Goal: Information Seeking & Learning: Learn about a topic

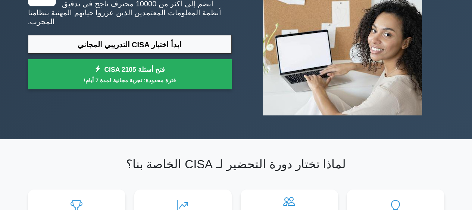
scroll to position [89, 0]
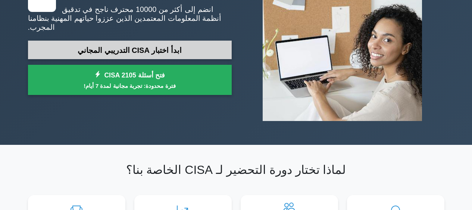
click at [182, 57] on link "ابدأ اختبار CISA التدريبي المجاني" at bounding box center [130, 50] width 204 height 19
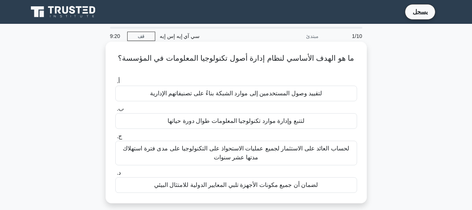
click at [250, 95] on font "لتقييد وصول المستخدمين إلى موارد الشبكة بناءً على تصنيفاتهم الإدارية" at bounding box center [236, 93] width 172 height 6
click at [115, 84] on input "أ. لتقييد وصول المستخدمين إلى موارد الشبكة بناءً على تصنيفاتهم الإدارية" at bounding box center [115, 81] width 0 height 5
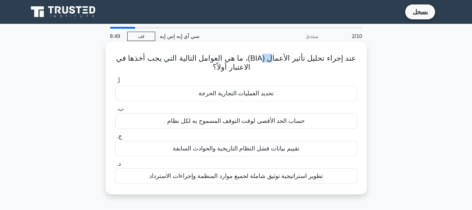
drag, startPoint x: 251, startPoint y: 60, endPoint x: 272, endPoint y: 57, distance: 21.8
click at [272, 57] on font "عند إجراء تحليل تأثير الأعمال (BIA)، ما هي العوامل التالية التي يجب أخذها في ال…" at bounding box center [236, 62] width 240 height 17
drag, startPoint x: 354, startPoint y: 59, endPoint x: 321, endPoint y: 61, distance: 32.9
click at [321, 61] on h5 "عند إجراء تحليل تأثير الأعمال (BIA)، ما هي العوامل التالية التي يجب أخذها في ال…" at bounding box center [235, 63] width 243 height 19
click at [320, 61] on font "عند إجراء تحليل تأثير الأعمال (BIA)، ما هي العوامل التالية التي يجب أخذها في ال…" at bounding box center [236, 62] width 240 height 17
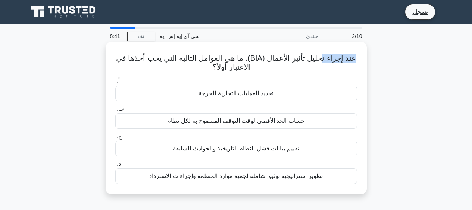
click at [320, 61] on font "عند إجراء تحليل تأثير الأعمال (BIA)، ما هي العوامل التالية التي يجب أخذها في ال…" at bounding box center [236, 62] width 240 height 17
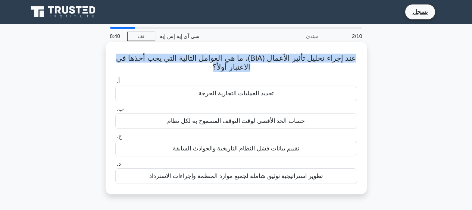
click at [320, 60] on font "عند إجراء تحليل تأثير الأعمال (BIA)، ما هي العوامل التالية التي يجب أخذها في ال…" at bounding box center [236, 62] width 240 height 17
copy div "عند إجراء تحليل تأثير الأعمال (BIA)، ما هي العوامل التالية التي يجب أخذها في ال…"
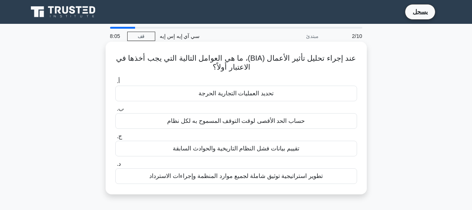
click at [214, 116] on div "حساب الحد الأقصى لوقت التوقف المسموح به لكل نظام" at bounding box center [236, 121] width 242 height 16
click at [115, 111] on input "ب. حساب الحد الأقصى لوقت التوقف المسموح به لكل نظام" at bounding box center [115, 109] width 0 height 5
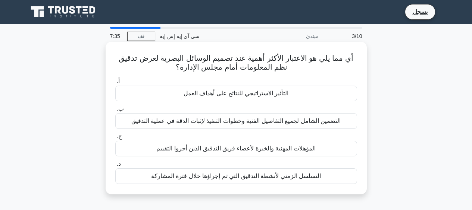
click at [240, 179] on font "التسلسل الزمني لأنشطة التدقيق التي تم إجراؤها خلال فترة المشاركة" at bounding box center [236, 176] width 170 height 6
click at [115, 167] on input "د. التسلسل الزمني لأنشطة التدقيق التي تم إجراؤها خلال فترة المشاركة" at bounding box center [115, 164] width 0 height 5
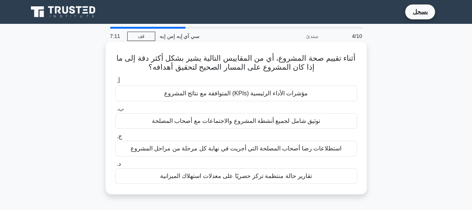
click at [208, 92] on font "مؤشرات الأداء الرئيسية (KPIs) المتوافقة مع نتائج المشروع" at bounding box center [236, 93] width 144 height 6
click at [115, 84] on input "أ. مؤشرات الأداء الرئيسية (KPIs) المتوافقة مع نتائج المشروع" at bounding box center [115, 81] width 0 height 5
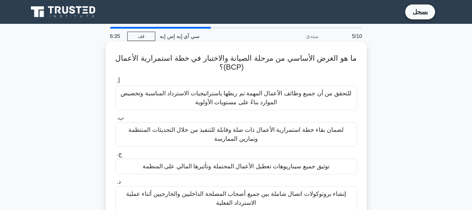
click at [251, 100] on font "للتحقق من أن جميع وظائف الأعمال المهمة تم ربطها باستراتيجيات الاسترداد المناسبة…" at bounding box center [235, 97] width 230 height 15
click at [115, 84] on input "أ. للتحقق من أن جميع وظائف الأعمال المهمة تم ربطها باستراتيجيات الاسترداد المنا…" at bounding box center [115, 81] width 0 height 5
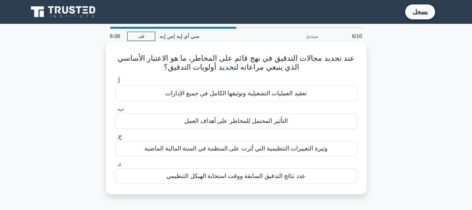
click at [212, 119] on font "التأثير المحتمل للمخاطر على أهداف العمل" at bounding box center [235, 121] width 103 height 6
click at [115, 111] on input "ب. التأثير المحتمل للمخاطر على أهداف العمل" at bounding box center [115, 109] width 0 height 5
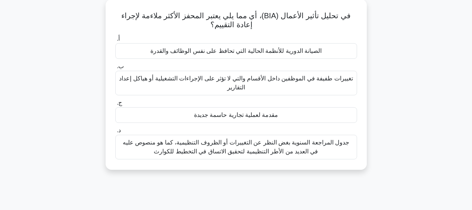
scroll to position [45, 0]
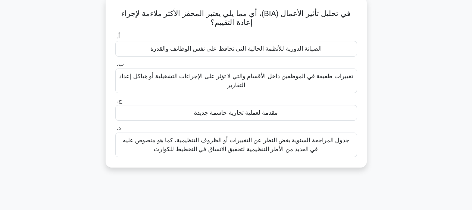
click at [201, 148] on font "جدول المراجعة السنوية بغض النظر عن التغييرات أو الظروف التنظيمية، كما هو منصوص …" at bounding box center [236, 144] width 227 height 15
click at [115, 131] on input "د. جدول المراجعة السنوية بغض النظر عن التغييرات أو الظروف التنظيمية، كما هو منص…" at bounding box center [115, 128] width 0 height 5
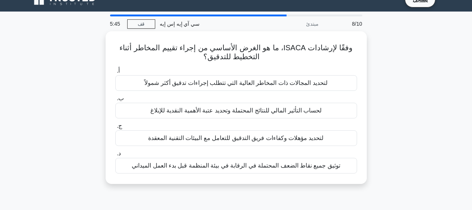
scroll to position [0, 0]
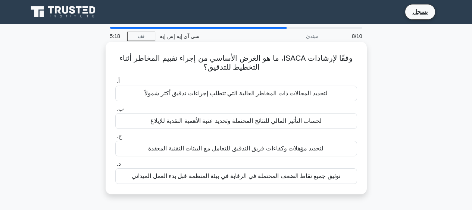
click at [238, 174] on font "توثيق جميع نقاط الضعف المحتملة في الرقابة في بيئة المنظمة قبل بدء العمل الميداني" at bounding box center [236, 176] width 208 height 6
click at [115, 167] on input "د. توثيق جميع نقاط الضعف المحتملة في الرقابة في بيئة المنظمة قبل بدء العمل المي…" at bounding box center [115, 164] width 0 height 5
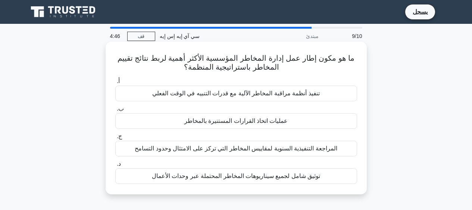
click at [276, 183] on div "توثيق شامل لجميع سيناريوهات المخاطر المحتملة عبر وحدات الأعمال" at bounding box center [236, 177] width 242 height 16
click at [115, 167] on input "د. توثيق شامل لجميع سيناريوهات المخاطر المحتملة عبر وحدات الأعمال" at bounding box center [115, 164] width 0 height 5
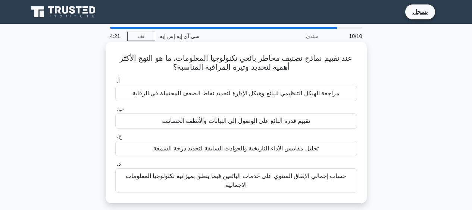
click at [295, 124] on font "تقييم قدرة البائع على الوصول إلى البيانات والأنظمة الحساسة" at bounding box center [236, 121] width 148 height 6
click at [115, 111] on input "ب. تقييم قدرة البائع على الوصول إلى البيانات والأنظمة الحساسة" at bounding box center [115, 109] width 0 height 5
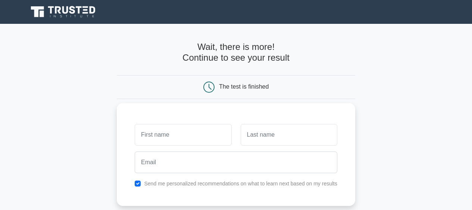
click at [160, 134] on input "text" at bounding box center [183, 135] width 97 height 22
type input "anis"
type input "dooga"
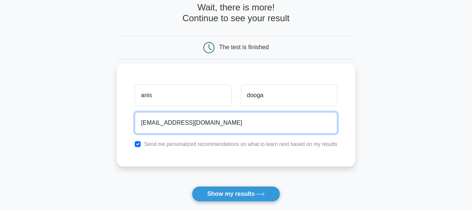
scroll to position [134, 0]
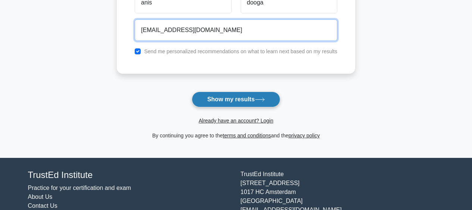
type input "anisdooga@gmail.com"
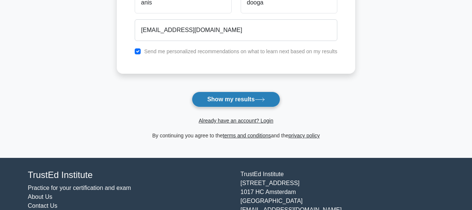
click at [239, 104] on button "Show my results" at bounding box center [236, 100] width 88 height 16
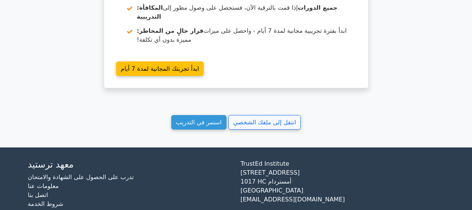
scroll to position [1285, 0]
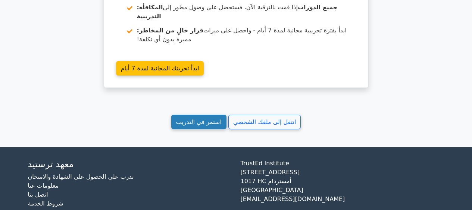
click at [196, 119] on font "استمر في التدريب" at bounding box center [198, 122] width 45 height 7
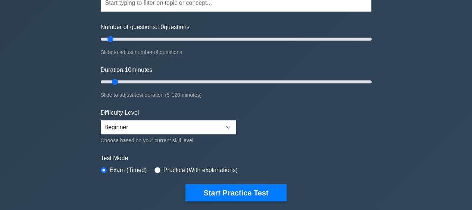
scroll to position [89, 0]
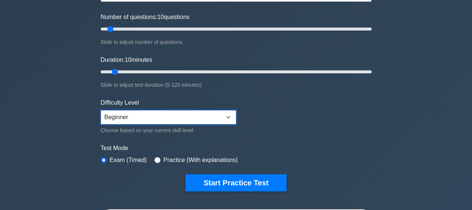
drag, startPoint x: 222, startPoint y: 115, endPoint x: 320, endPoint y: 120, distance: 97.8
click at [320, 120] on form "Topics Information System Auditing Process - Planning Information System Auditi…" at bounding box center [236, 76] width 271 height 230
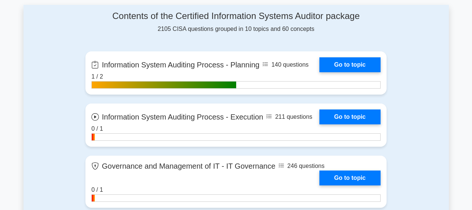
scroll to position [447, 0]
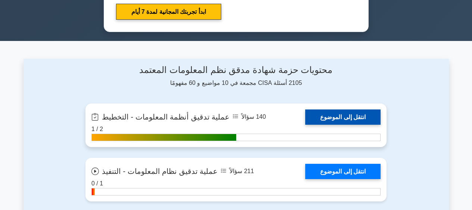
click at [349, 120] on link "انتقل إلى الموضوع" at bounding box center [342, 117] width 75 height 15
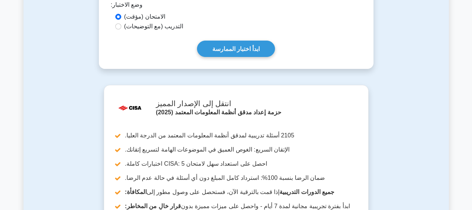
scroll to position [403, 0]
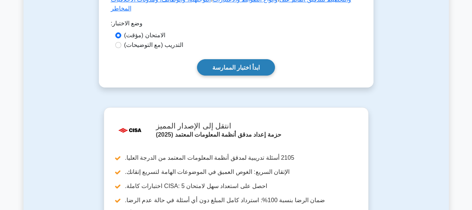
click at [240, 65] on font "ابدأ اختبار الممارسة" at bounding box center [236, 68] width 48 height 6
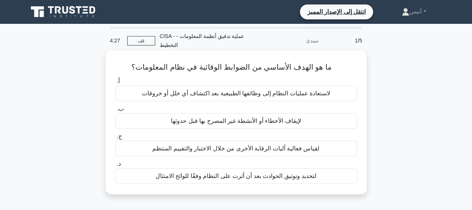
click at [185, 120] on font "لإيقاف الأخطاء أو الأنشطة غير المصرح بها قبل حدوثها" at bounding box center [236, 121] width 130 height 6
click at [115, 111] on input "ب. لإيقاف الأخطاء أو الأنشطة غير المصرح بها قبل حدوثها" at bounding box center [115, 109] width 0 height 5
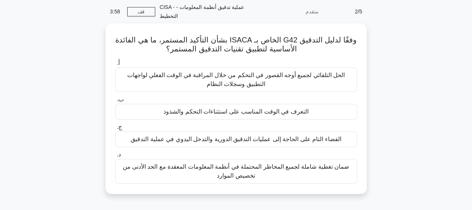
scroll to position [45, 0]
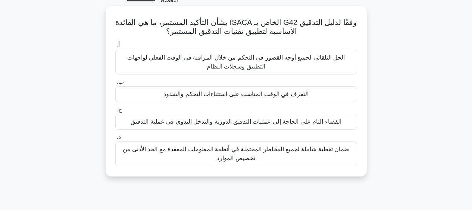
click at [236, 155] on font "ضمان تغطية شاملة لجميع المخاطر المحتملة في أنظمة المعلومات المعقدة مع الحد الأد…" at bounding box center [236, 153] width 227 height 15
click at [115, 140] on input "د. ضمان تغطية شاملة لجميع المخاطر المحتملة في أنظمة المعلومات المعقدة مع الحد ا…" at bounding box center [115, 137] width 0 height 5
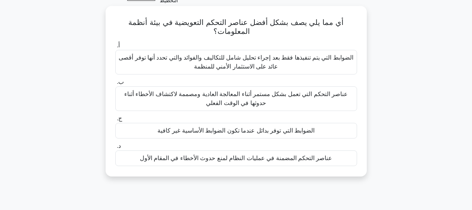
click at [237, 100] on font "عناصر التحكم التي تعمل بشكل مستمر أثناء المعالجة العادية ومصممة لاكتشاف الأخطاء…" at bounding box center [235, 98] width 223 height 15
click at [115, 85] on input "ب. عناصر التحكم التي تعمل بشكل مستمر أثناء المعالجة العادية ومصممة لاكتشاف الأخ…" at bounding box center [115, 82] width 0 height 5
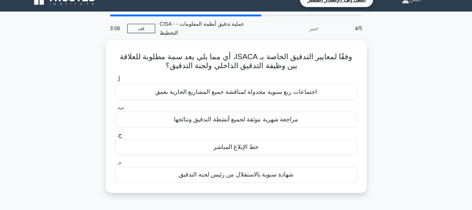
scroll to position [0, 0]
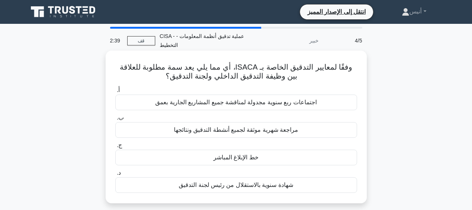
click at [269, 105] on font "اجتماعات ربع سنوية مجدولة لمناقشة جميع المشاريع الجارية بعمق" at bounding box center [235, 102] width 161 height 6
click at [115, 93] on input "أ. اجتماعات ربع سنوية مجدولة لمناقشة جميع المشاريع الجارية بعمق" at bounding box center [115, 90] width 0 height 5
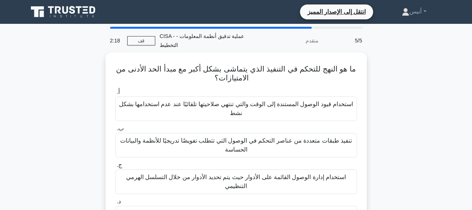
scroll to position [45, 0]
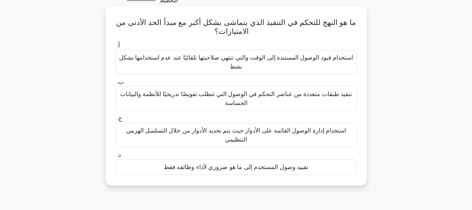
click at [233, 140] on font "استخدام إدارة الوصول القائمة على الأدوار حيث يتم تحديد الأدوار من خلال التسلسل …" at bounding box center [236, 135] width 220 height 15
click at [115, 121] on input "ج. استخدام إدارة الوصول القائمة على الأدوار حيث يتم تحديد الأدوار من خلال التسل…" at bounding box center [115, 118] width 0 height 5
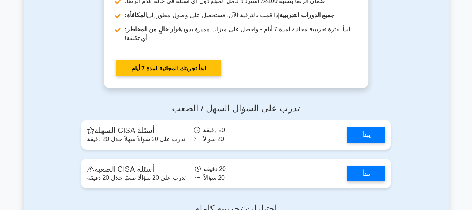
scroll to position [1298, 0]
